Goal: Use online tool/utility: Utilize a website feature to perform a specific function

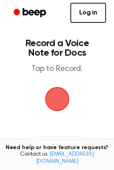
scroll to position [40, 0]
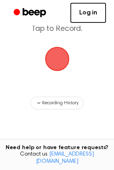
click at [87, 13] on link "Log in" at bounding box center [89, 13] width 36 height 20
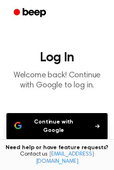
click at [65, 123] on button "Continue with Google" at bounding box center [57, 126] width 102 height 27
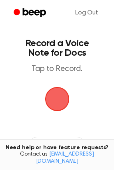
click at [63, 102] on span "button" at bounding box center [57, 99] width 26 height 26
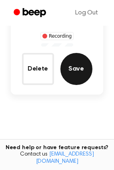
click at [86, 67] on button "Save" at bounding box center [77, 69] width 32 height 32
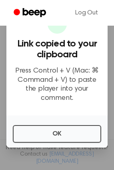
scroll to position [62, 0]
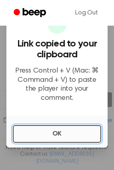
click at [68, 140] on button "OK" at bounding box center [57, 134] width 89 height 18
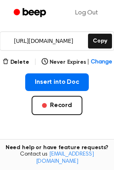
scroll to position [161, 0]
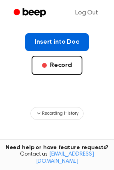
click at [69, 51] on button "Insert into Doc" at bounding box center [57, 42] width 64 height 18
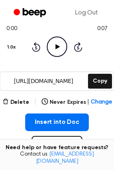
scroll to position [120, 0]
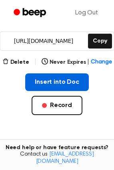
click at [67, 91] on button "Insert into Doc" at bounding box center [57, 82] width 64 height 18
